Goal: Task Accomplishment & Management: Use online tool/utility

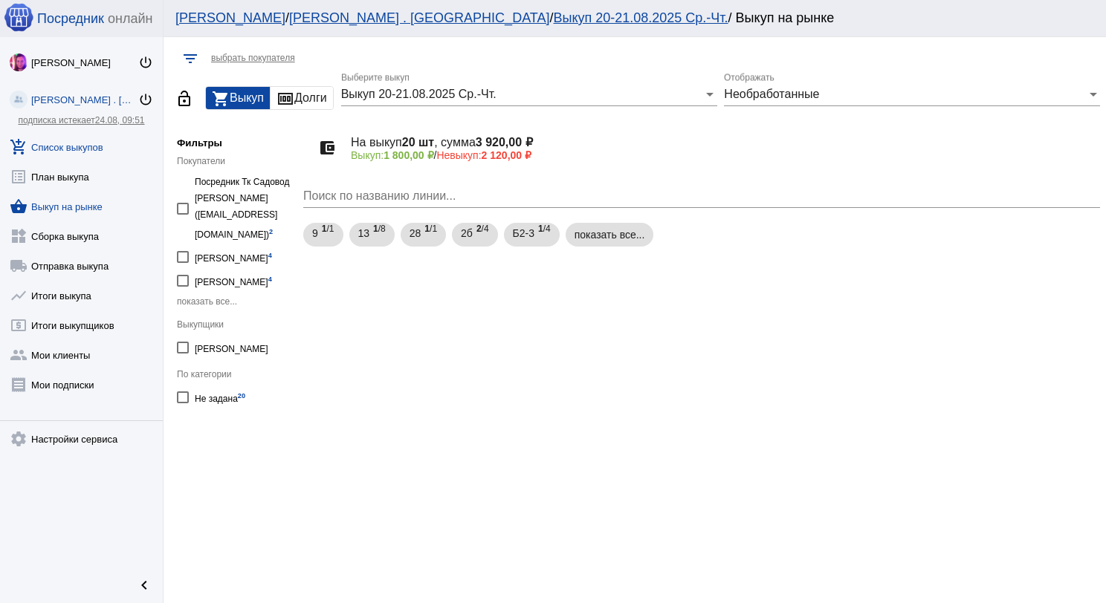
click at [80, 134] on link "add_shopping_cart Список выкупов" at bounding box center [81, 144] width 163 height 30
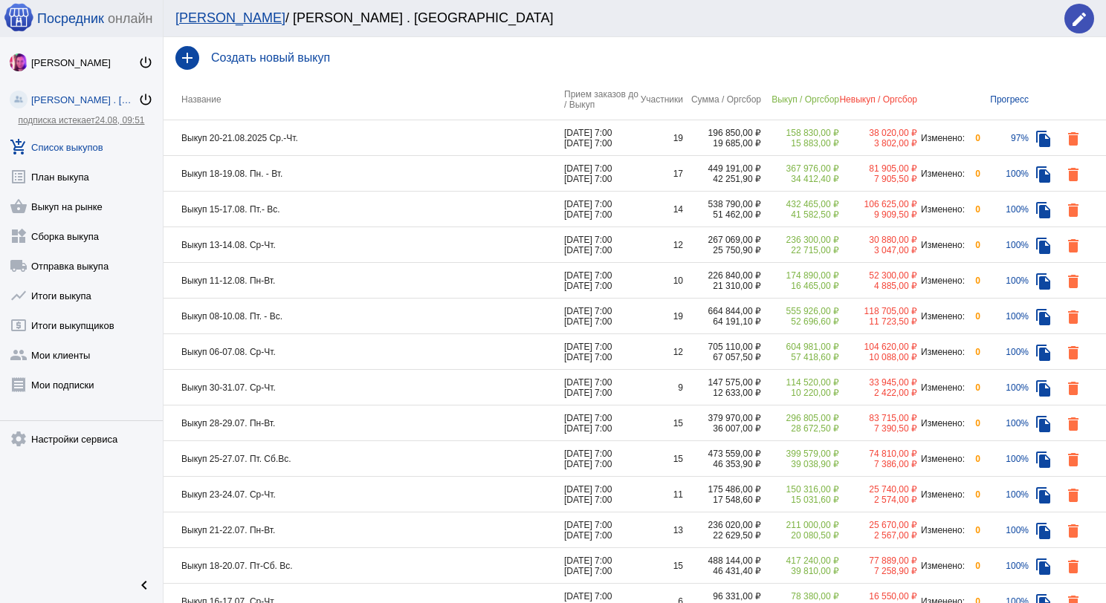
click at [404, 141] on td "Выкуп 20-21.08.2025 Ср.-Чт." at bounding box center [364, 138] width 401 height 36
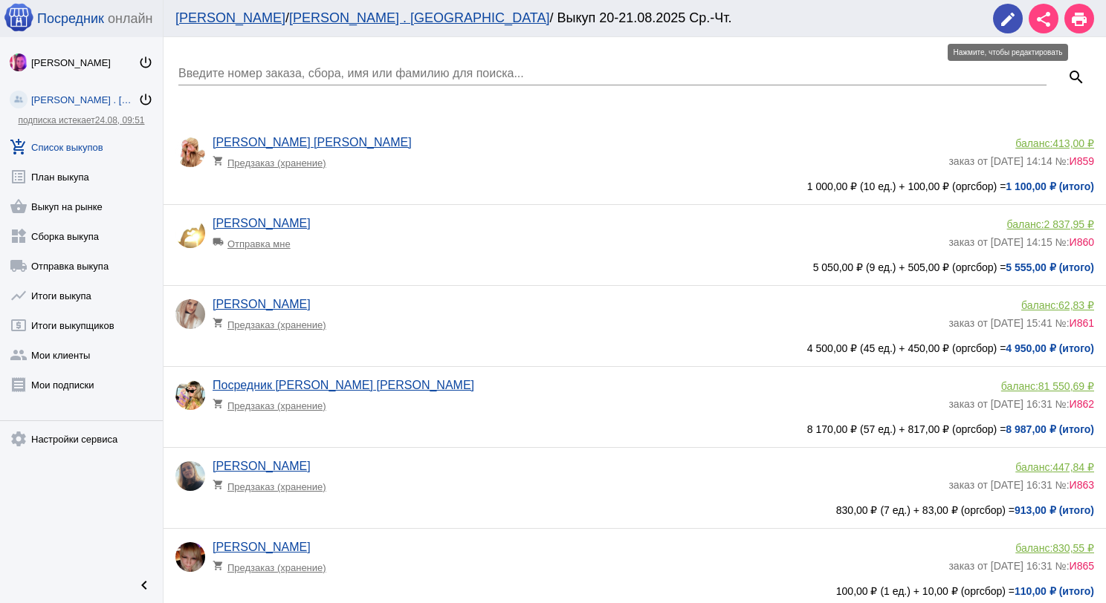
click at [1003, 14] on mat-icon "edit" at bounding box center [1008, 19] width 18 height 18
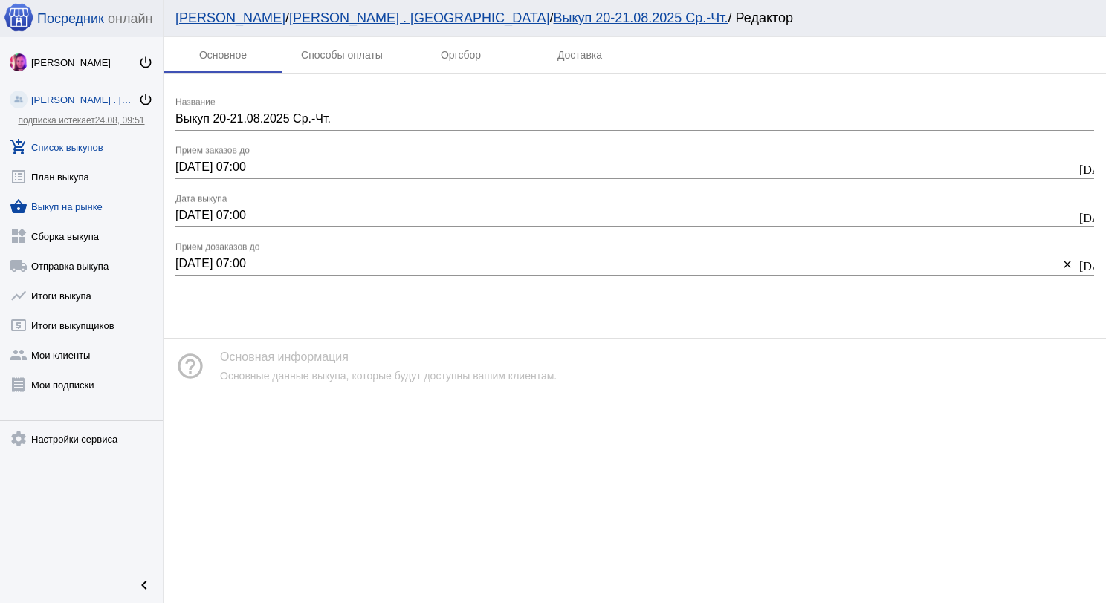
drag, startPoint x: 81, startPoint y: 202, endPoint x: 111, endPoint y: 216, distance: 32.9
click at [81, 203] on link "shopping_basket Выкуп на рынке" at bounding box center [81, 204] width 163 height 30
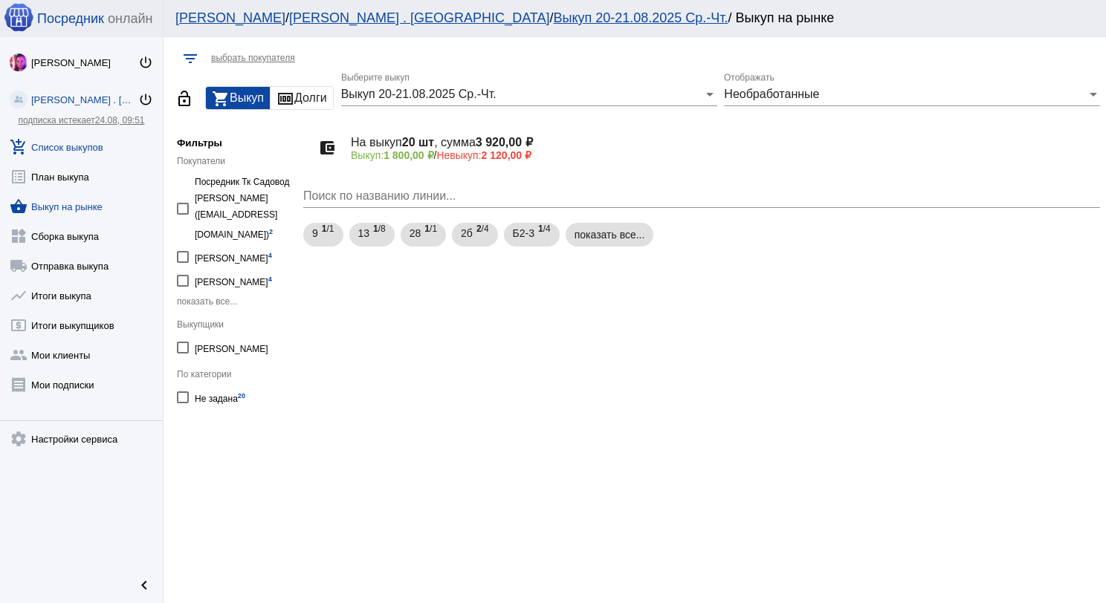
click at [104, 143] on link "add_shopping_cart Список выкупов" at bounding box center [81, 144] width 163 height 30
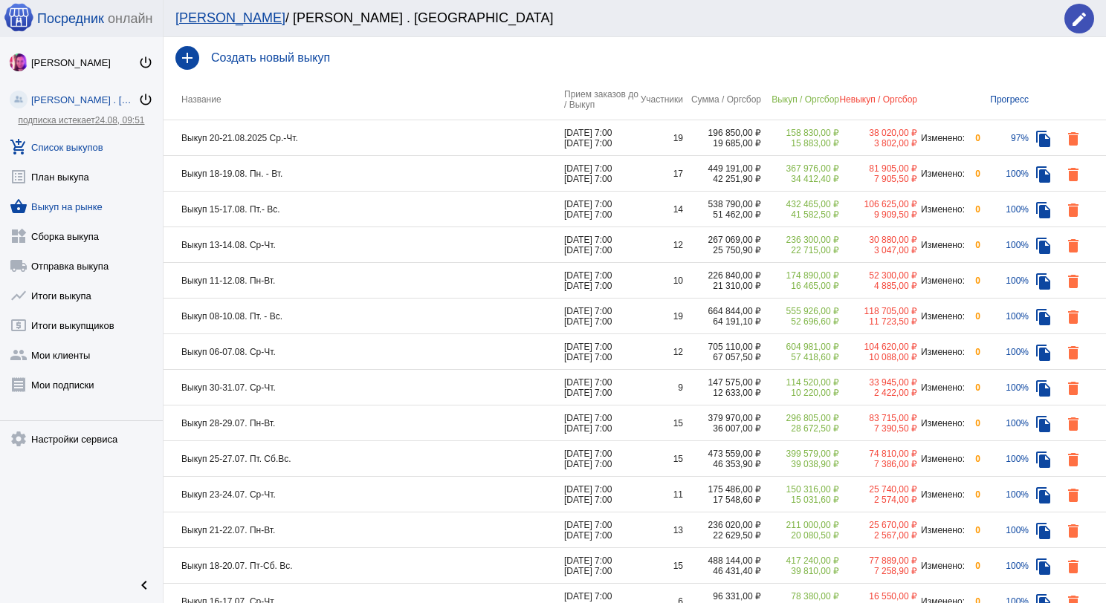
click at [91, 208] on link "shopping_basket Выкуп на рынке" at bounding box center [81, 204] width 163 height 30
